Goal: Information Seeking & Learning: Learn about a topic

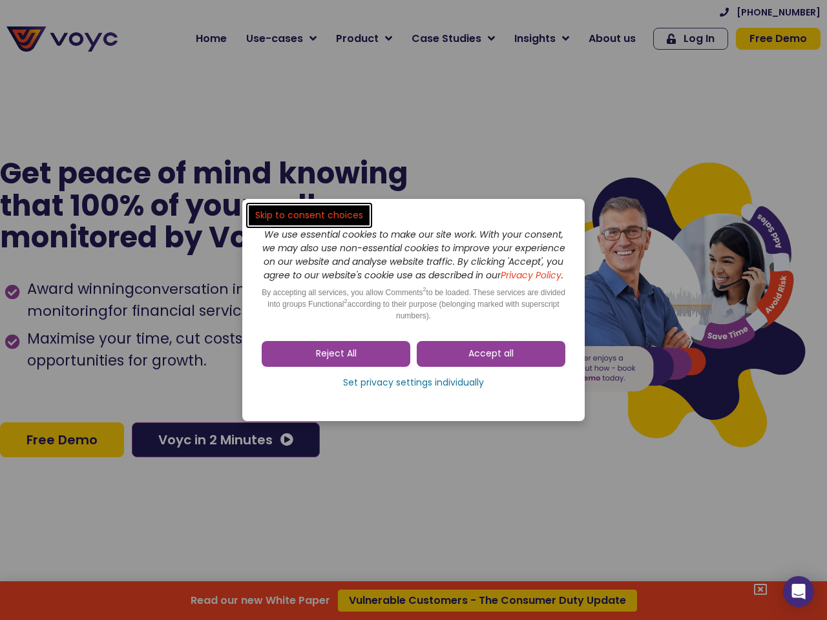
click at [491, 360] on span "Accept all" at bounding box center [490, 354] width 45 height 13
click at [336, 360] on div "Skip to consent choices We use essential cookies to make our site work. With yo…" at bounding box center [413, 310] width 827 height 620
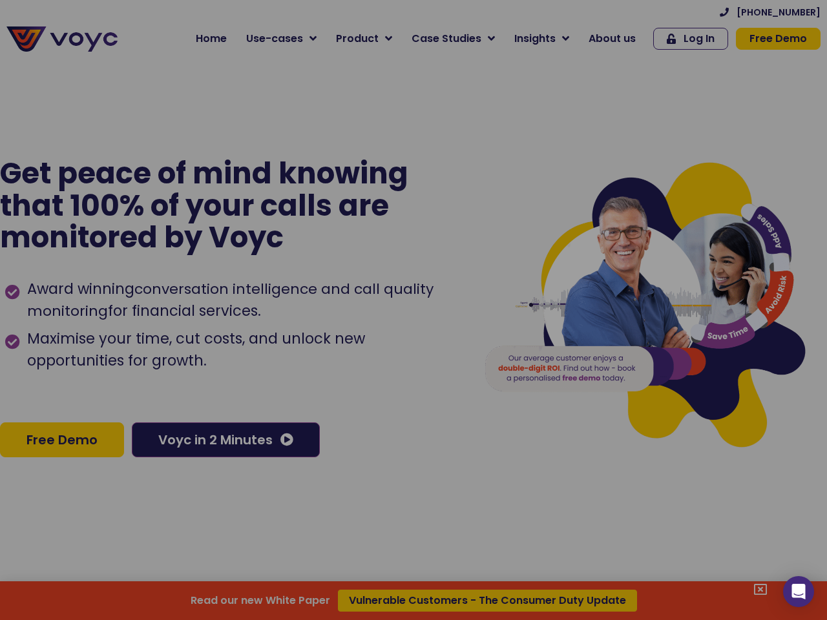
click at [413, 390] on div "Read our new White Paper Vulnerable Customers - The Consumer Duty Update" at bounding box center [413, 310] width 827 height 620
